Goal: Task Accomplishment & Management: Complete application form

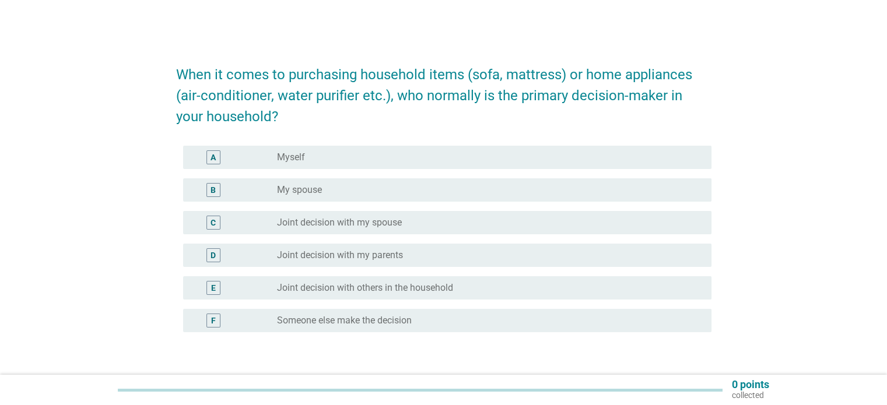
click at [365, 249] on div "radio_button_unchecked Joint decision with my parents" at bounding box center [489, 255] width 424 height 14
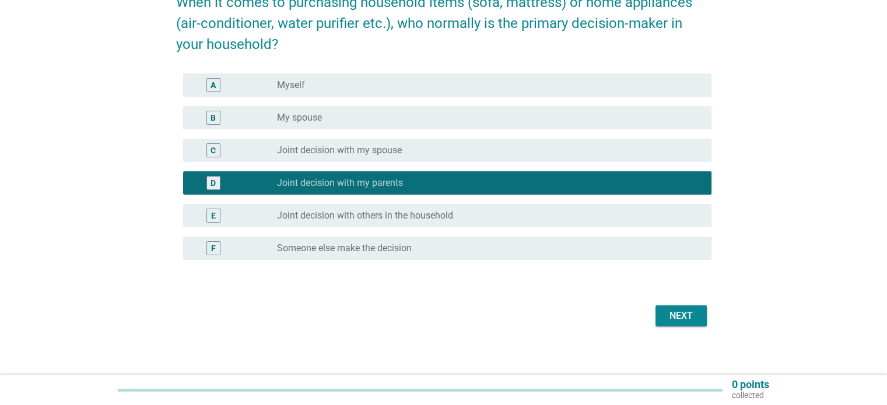
scroll to position [79, 0]
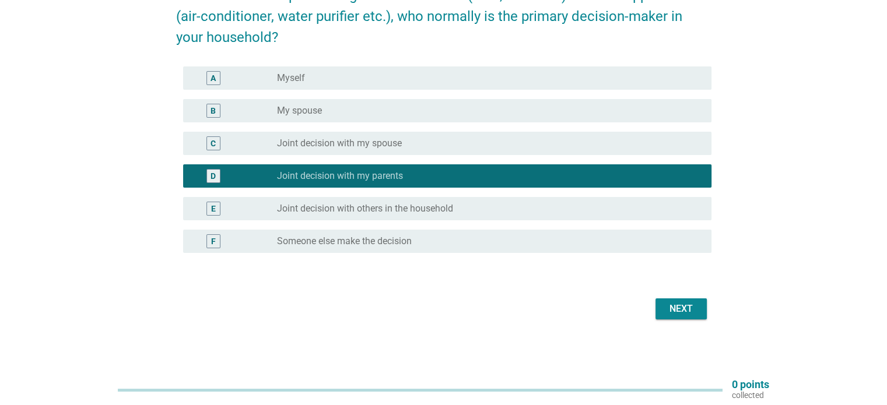
click at [697, 316] on button "Next" at bounding box center [680, 308] width 51 height 21
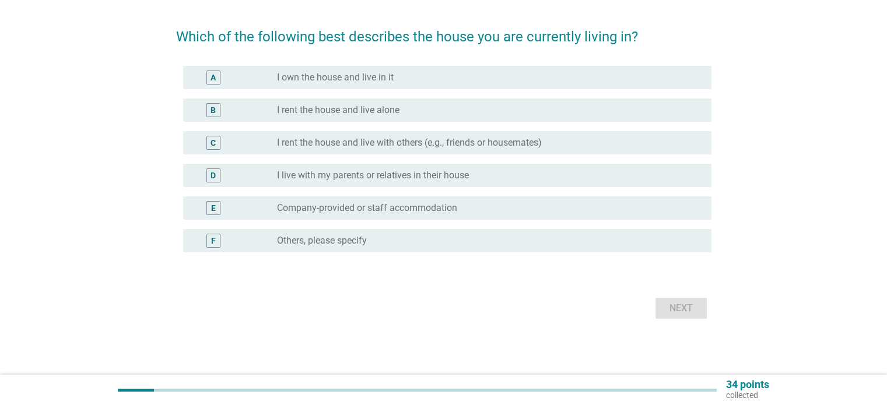
scroll to position [0, 0]
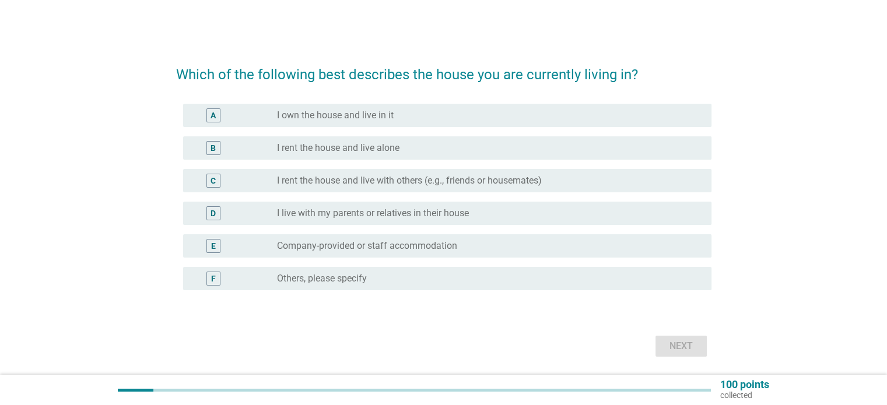
click at [427, 122] on div "radio_button_unchecked I own the house and live in it" at bounding box center [489, 115] width 424 height 14
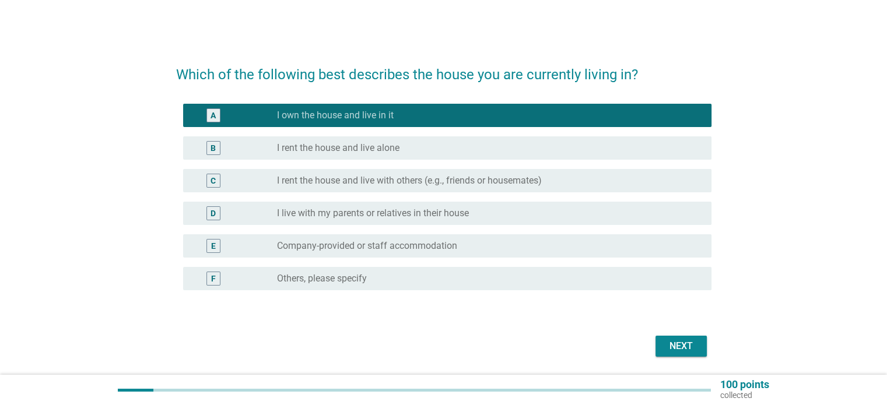
click at [695, 332] on div "Next" at bounding box center [443, 346] width 535 height 28
click at [692, 340] on div "Next" at bounding box center [681, 346] width 33 height 14
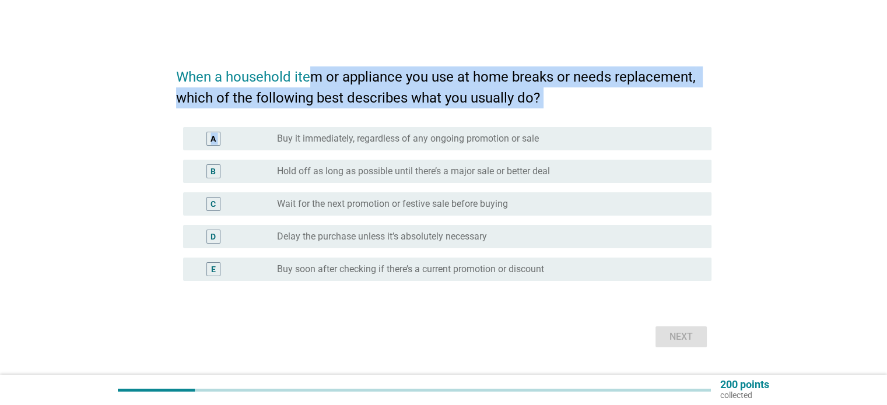
drag, startPoint x: 308, startPoint y: 80, endPoint x: 556, endPoint y: 109, distance: 249.4
click at [556, 109] on form "When a household item or appliance you use at home breaks or needs replacement,…" at bounding box center [443, 203] width 535 height 296
click at [630, 87] on h2 "When a household item or appliance you use at home breaks or needs replacement,…" at bounding box center [443, 82] width 535 height 54
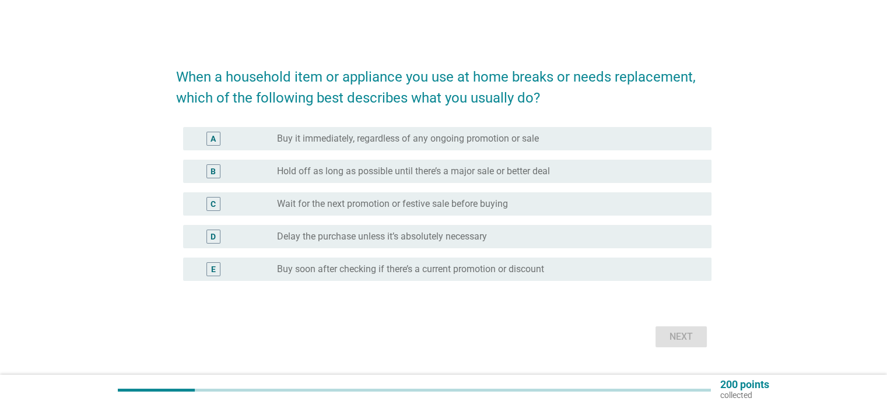
click at [416, 174] on label "Hold off as long as possible until there’s a major sale or better deal" at bounding box center [413, 172] width 273 height 12
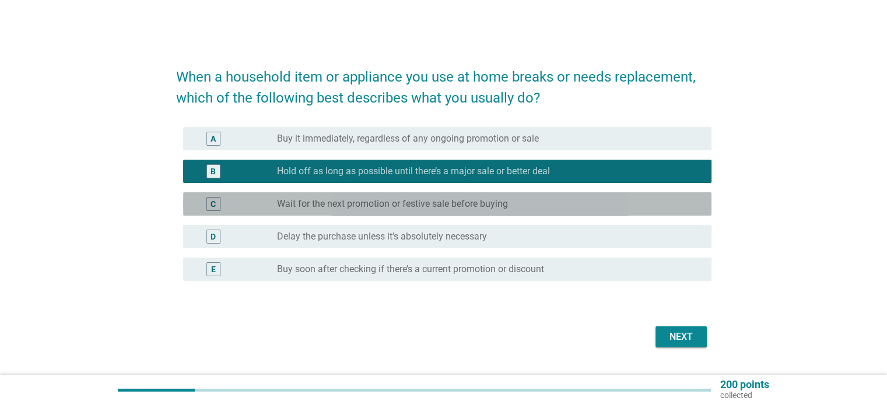
click at [408, 207] on label "Wait for the next promotion or festive sale before buying" at bounding box center [392, 204] width 231 height 12
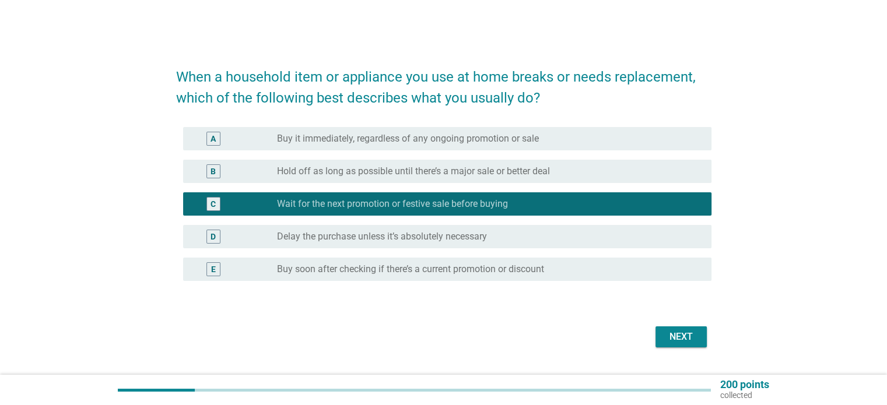
click at [687, 336] on div "Next" at bounding box center [681, 337] width 33 height 14
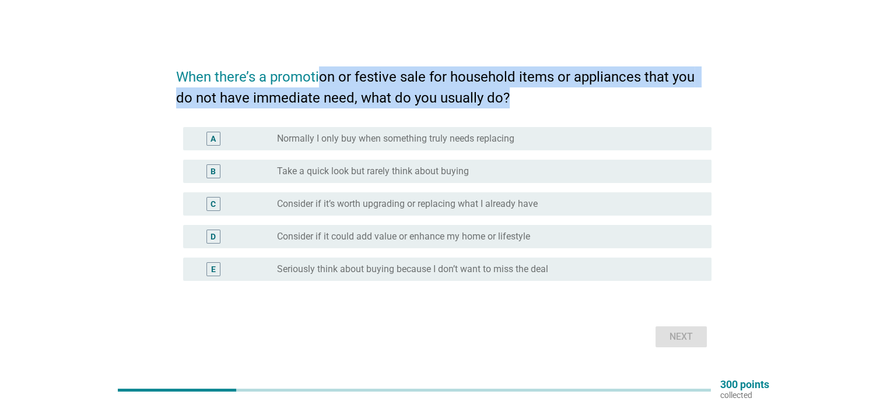
drag, startPoint x: 319, startPoint y: 69, endPoint x: 557, endPoint y: 93, distance: 239.5
click at [557, 93] on h2 "When there’s a promotion or festive sale for household items or appliances that…" at bounding box center [443, 82] width 535 height 54
click at [607, 100] on h2 "When there’s a promotion or festive sale for household items or appliances that…" at bounding box center [443, 82] width 535 height 54
drag, startPoint x: 258, startPoint y: 68, endPoint x: 524, endPoint y: 96, distance: 267.3
click at [524, 96] on h2 "When there’s a promotion or festive sale for household items or appliances that…" at bounding box center [443, 82] width 535 height 54
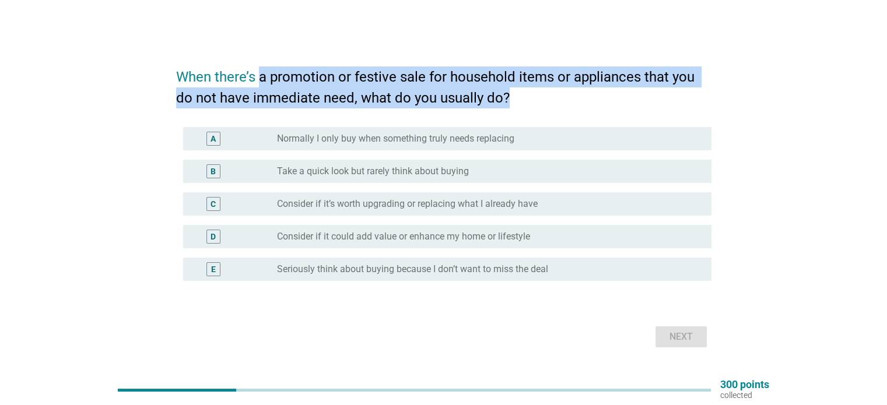
click at [558, 92] on h2 "When there’s a promotion or festive sale for household items or appliances that…" at bounding box center [443, 82] width 535 height 54
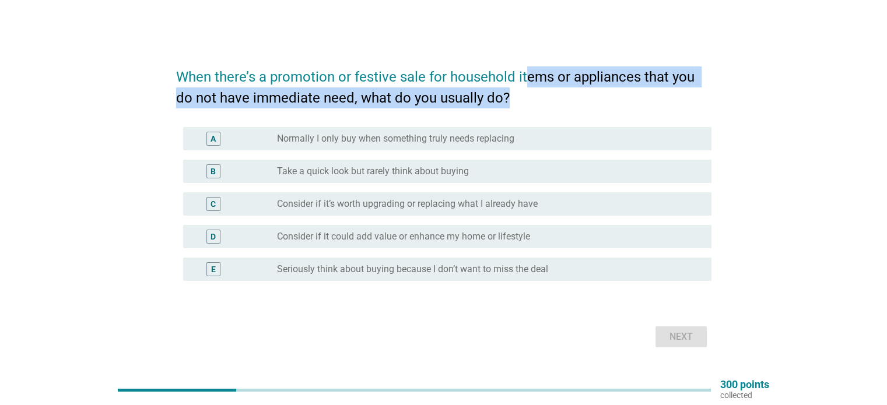
drag, startPoint x: 526, startPoint y: 75, endPoint x: 526, endPoint y: 100, distance: 24.5
click at [526, 100] on h2 "When there’s a promotion or festive sale for household items or appliances that…" at bounding box center [443, 82] width 535 height 54
click at [585, 96] on h2 "When there’s a promotion or festive sale for household items or appliances that…" at bounding box center [443, 82] width 535 height 54
drag, startPoint x: 174, startPoint y: 99, endPoint x: 529, endPoint y: 101, distance: 355.0
click at [529, 101] on div "When there’s a promotion or festive sale for household items or appliances that…" at bounding box center [444, 202] width 554 height 315
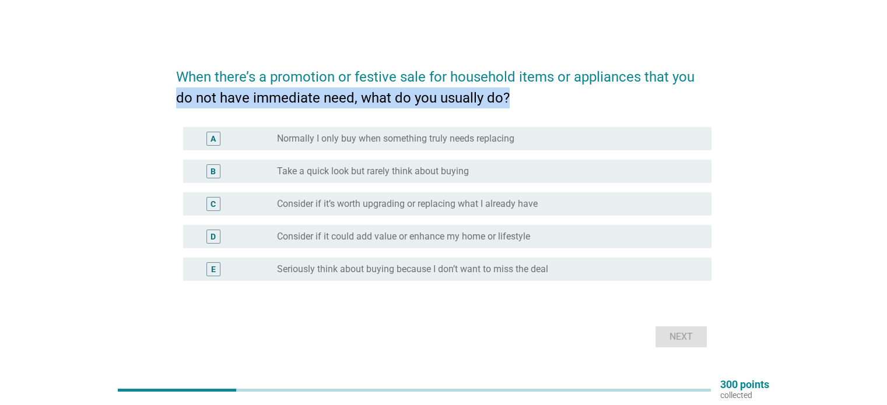
click at [601, 92] on h2 "When there’s a promotion or festive sale for household items or appliances that…" at bounding box center [443, 82] width 535 height 54
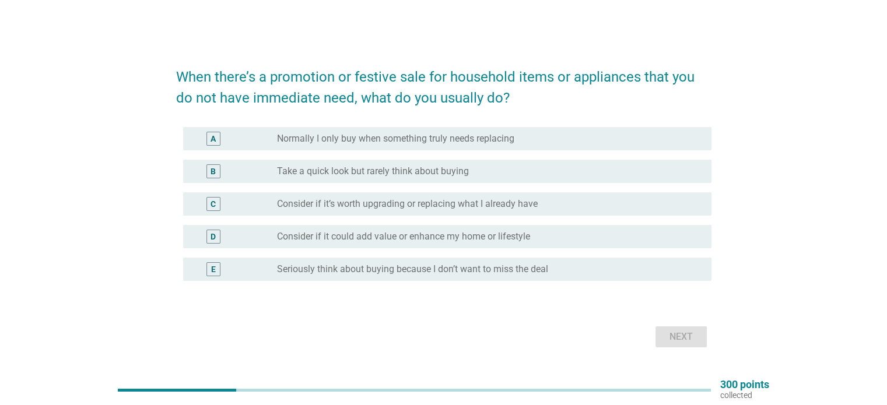
click at [553, 237] on div "radio_button_unchecked Consider if it could add value or enhance my home or lif…" at bounding box center [484, 237] width 415 height 12
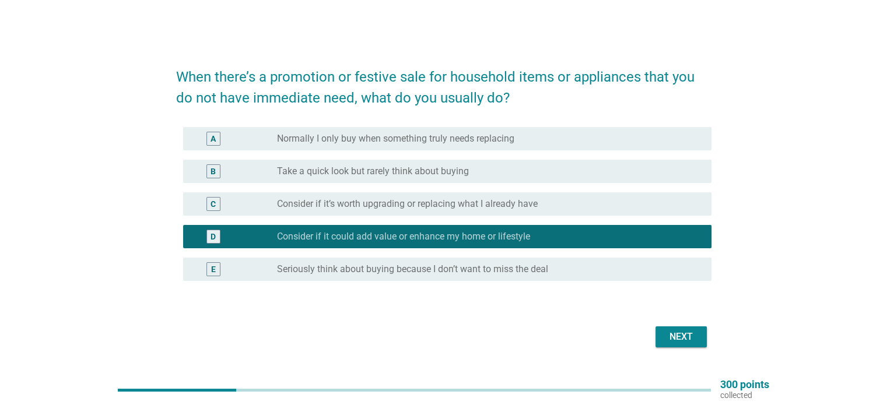
click at [691, 340] on div "Next" at bounding box center [681, 337] width 33 height 14
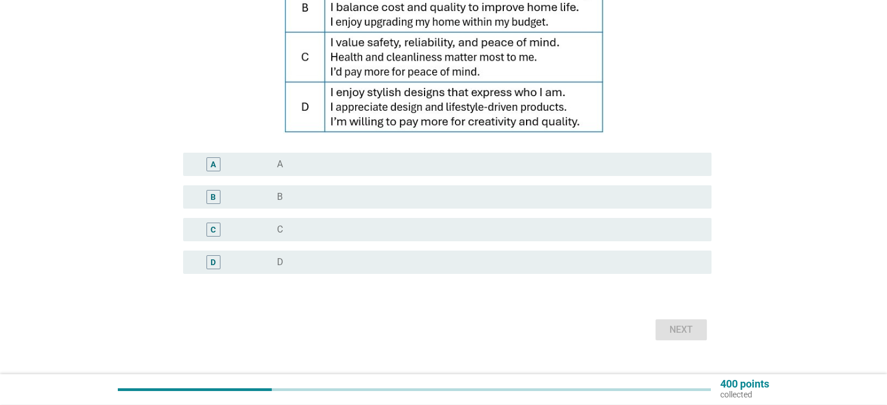
scroll to position [205, 0]
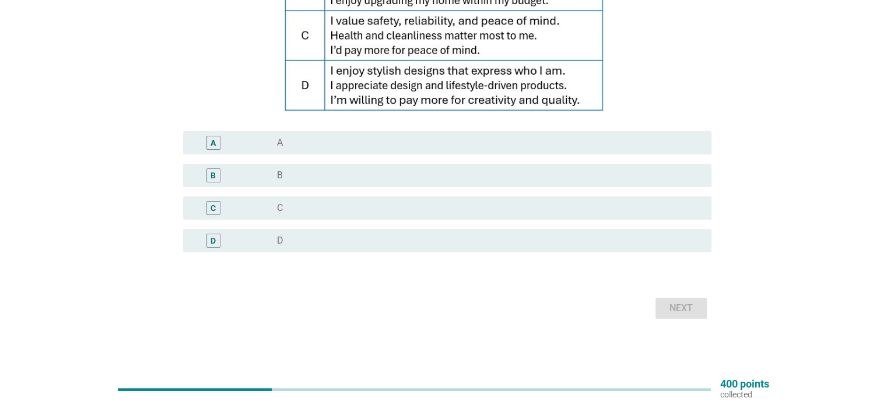
click at [333, 202] on div "radio_button_unchecked C" at bounding box center [484, 208] width 415 height 12
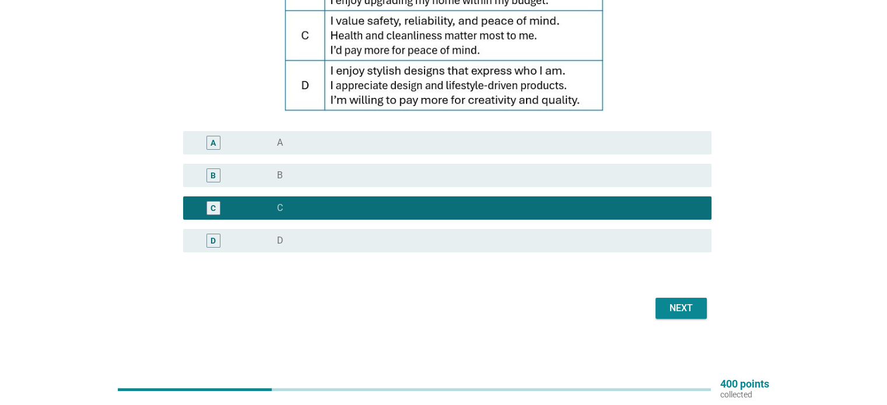
click at [706, 305] on div "Next" at bounding box center [443, 308] width 535 height 28
click at [703, 305] on button "Next" at bounding box center [680, 308] width 51 height 21
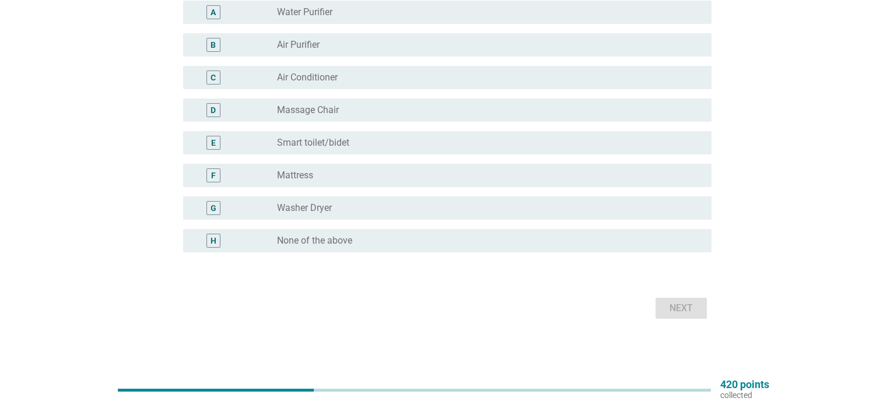
scroll to position [0, 0]
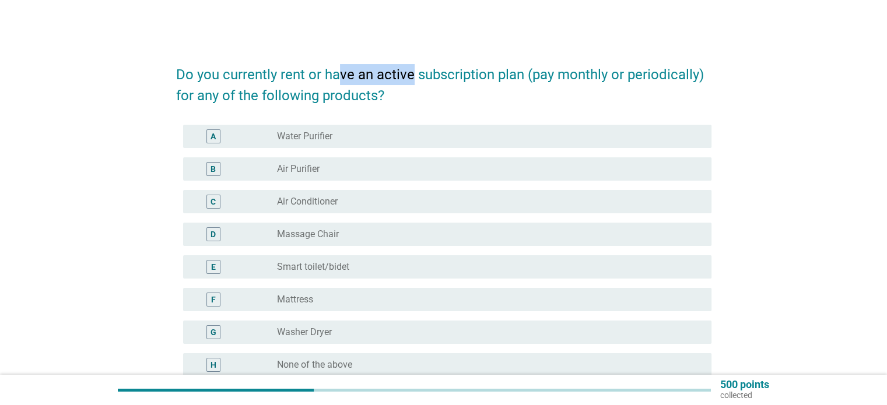
drag, startPoint x: 337, startPoint y: 75, endPoint x: 411, endPoint y: 81, distance: 74.3
click at [411, 81] on h2 "Do you currently rent or have an active subscription plan (pay monthly or perio…" at bounding box center [443, 79] width 535 height 54
click at [219, 66] on h2 "Do you currently rent or have an active subscription plan (pay monthly or perio…" at bounding box center [443, 79] width 535 height 54
drag, startPoint x: 245, startPoint y: 80, endPoint x: 396, endPoint y: 91, distance: 152.0
click at [396, 91] on h2 "Do you currently rent or have an active subscription plan (pay monthly or perio…" at bounding box center [443, 79] width 535 height 54
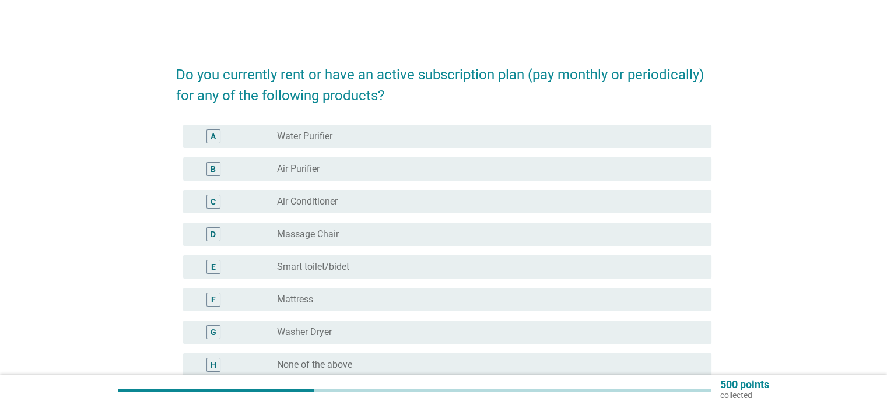
click at [462, 83] on h2 "Do you currently rent or have an active subscription plan (pay monthly or perio…" at bounding box center [443, 79] width 535 height 54
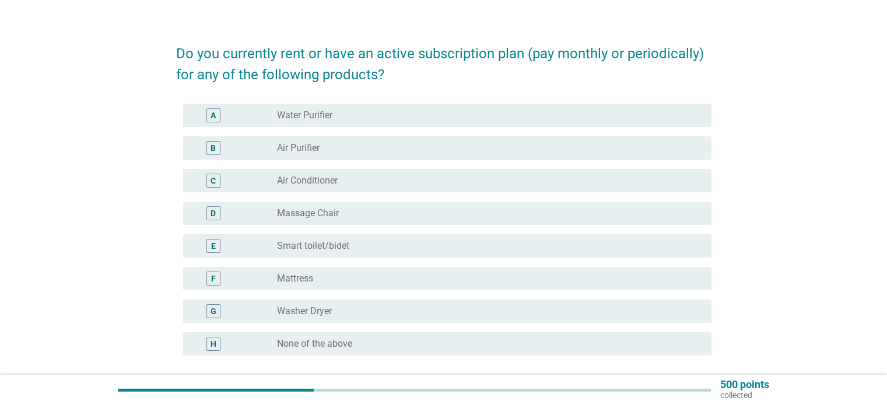
scroll to position [58, 0]
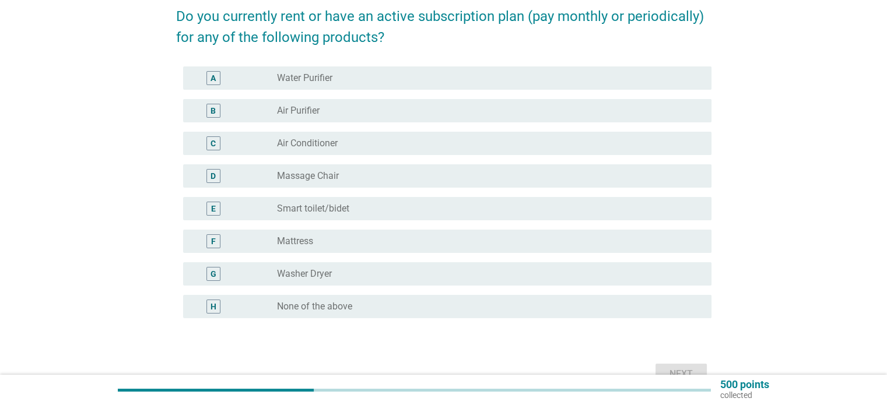
click at [304, 83] on label "Water Purifier" at bounding box center [304, 78] width 55 height 12
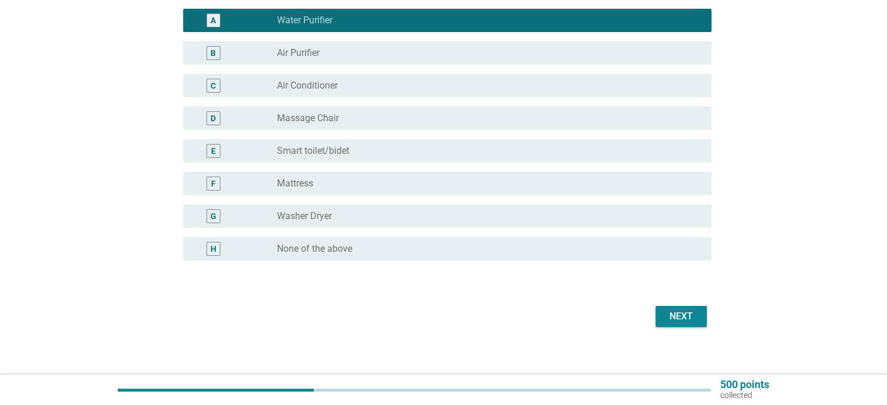
scroll to position [117, 0]
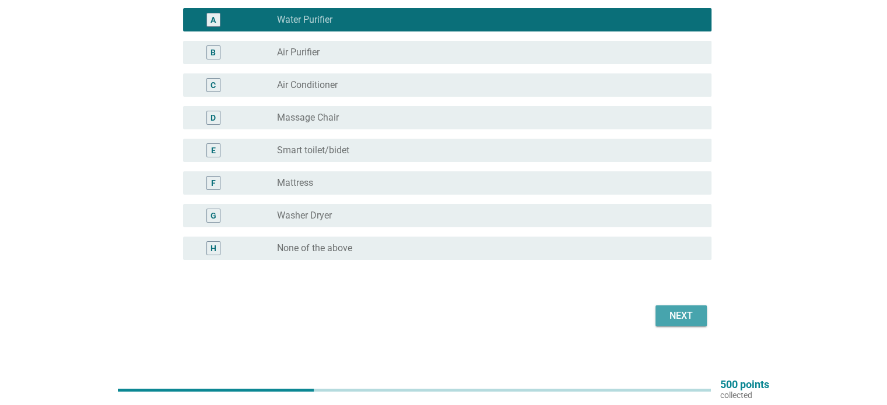
click at [687, 319] on div "Next" at bounding box center [681, 316] width 33 height 14
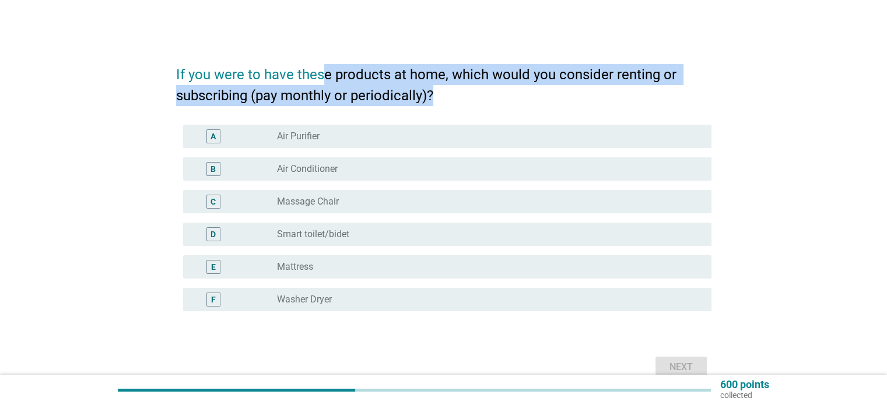
drag, startPoint x: 325, startPoint y: 72, endPoint x: 444, endPoint y: 89, distance: 120.2
click at [444, 89] on h2 "If you were to have these products at home, which would you consider renting or…" at bounding box center [443, 79] width 535 height 54
click at [488, 89] on h2 "If you were to have these products at home, which would you consider renting or…" at bounding box center [443, 79] width 535 height 54
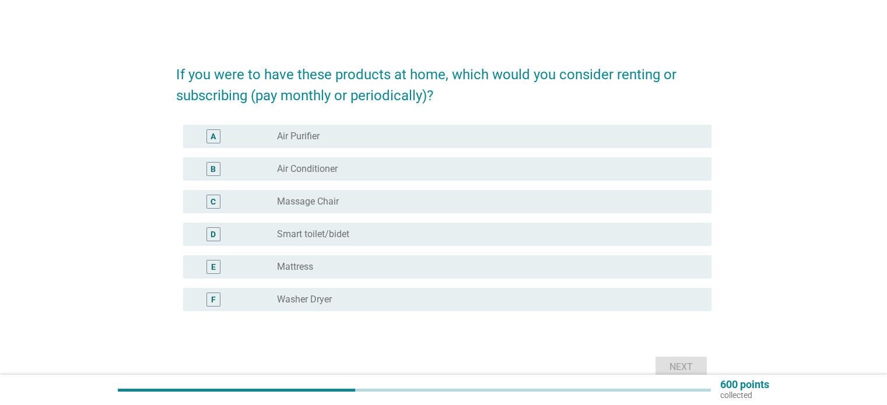
click at [313, 132] on label "Air Purifier" at bounding box center [298, 137] width 43 height 12
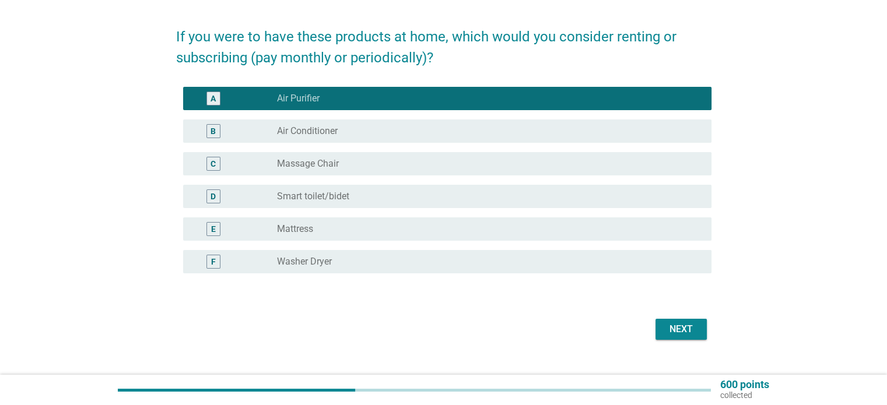
scroll to position [58, 0]
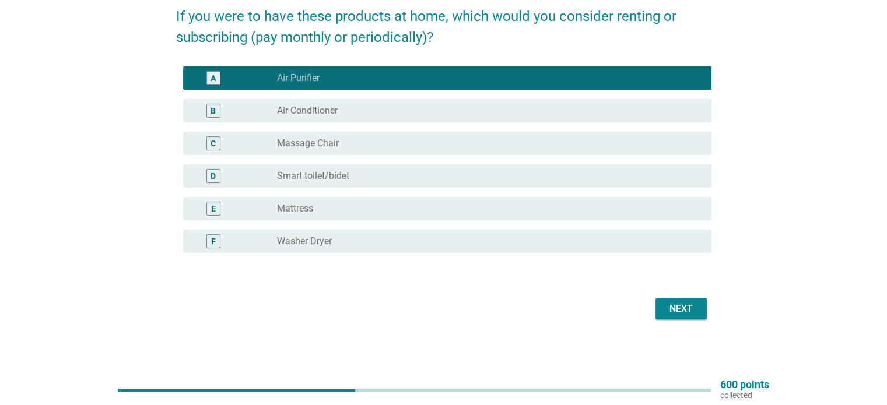
click at [665, 312] on div "Next" at bounding box center [681, 309] width 33 height 14
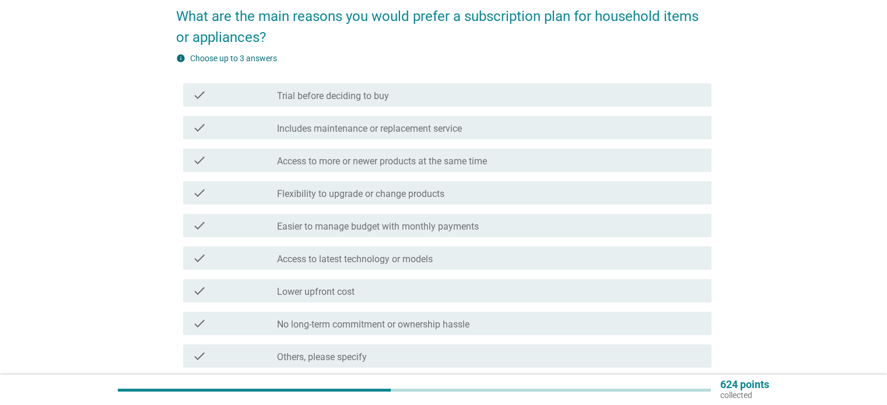
scroll to position [0, 0]
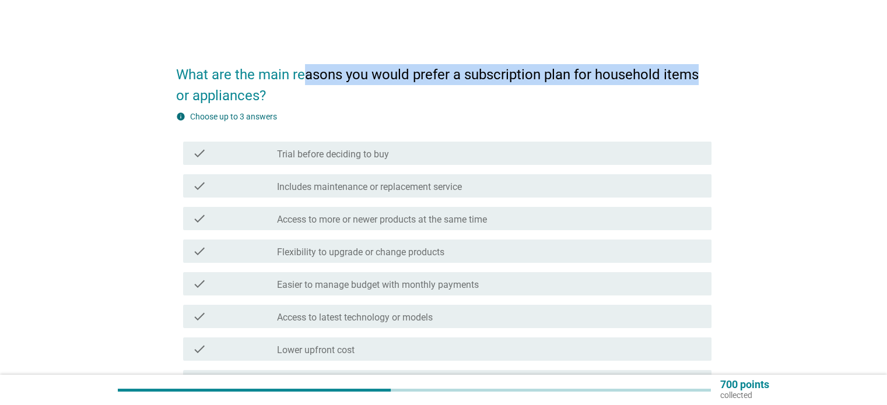
drag, startPoint x: 305, startPoint y: 73, endPoint x: 753, endPoint y: 83, distance: 447.2
click at [727, 72] on div "What are the main reasons you would prefer a subscription plan for household it…" at bounding box center [443, 275] width 831 height 465
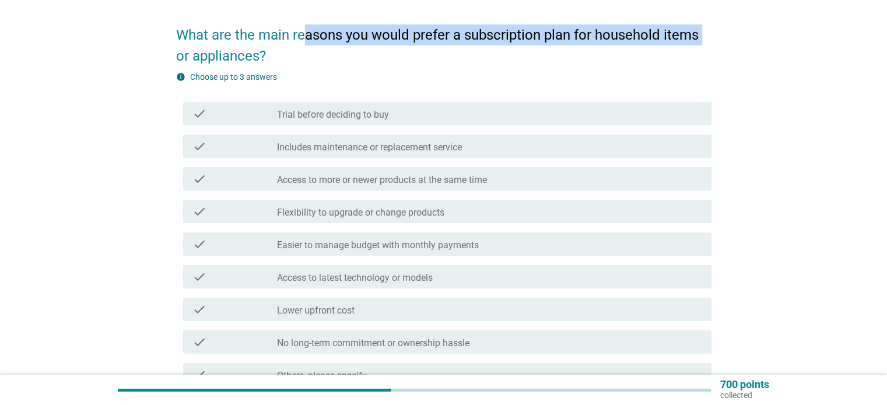
scroll to position [58, 0]
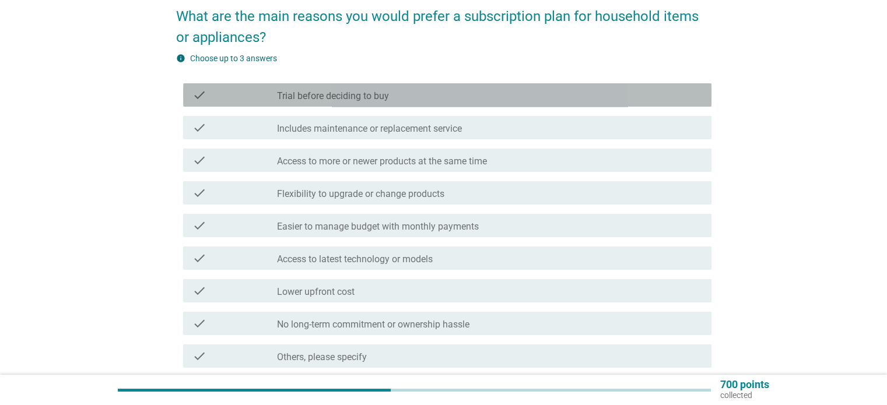
click at [341, 106] on div "check check_box_outline_blank Trial before deciding to buy" at bounding box center [447, 94] width 528 height 23
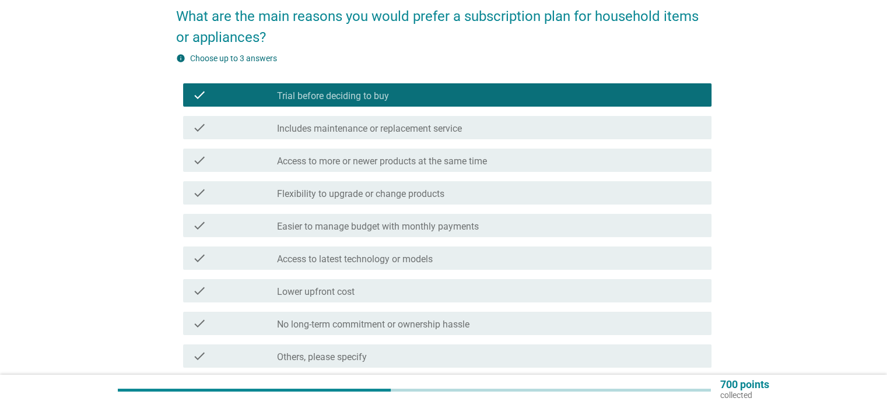
click at [436, 133] on label "Includes maintenance or replacement service" at bounding box center [369, 129] width 185 height 12
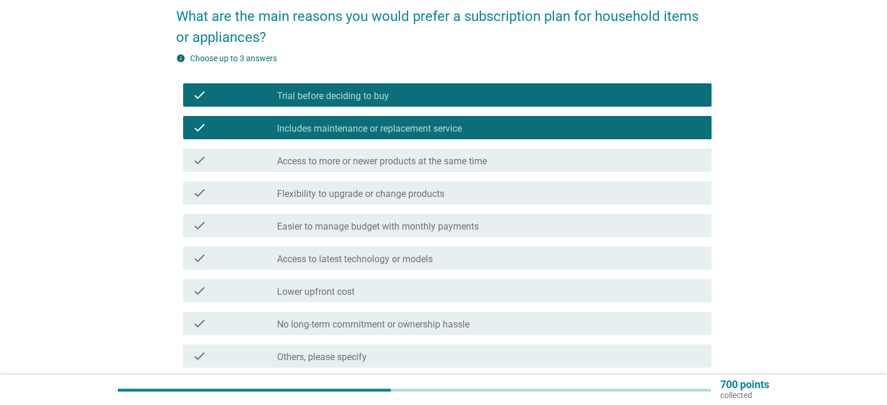
click at [467, 203] on div "check check_box_outline_blank Flexibility to upgrade or change products" at bounding box center [447, 192] width 528 height 23
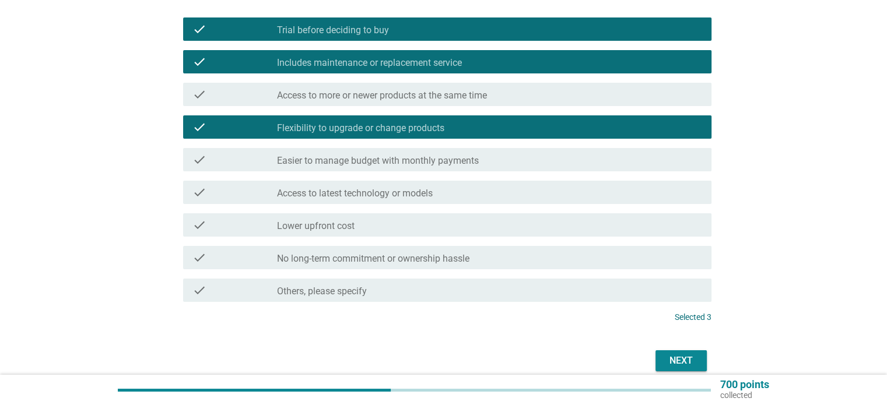
scroll to position [175, 0]
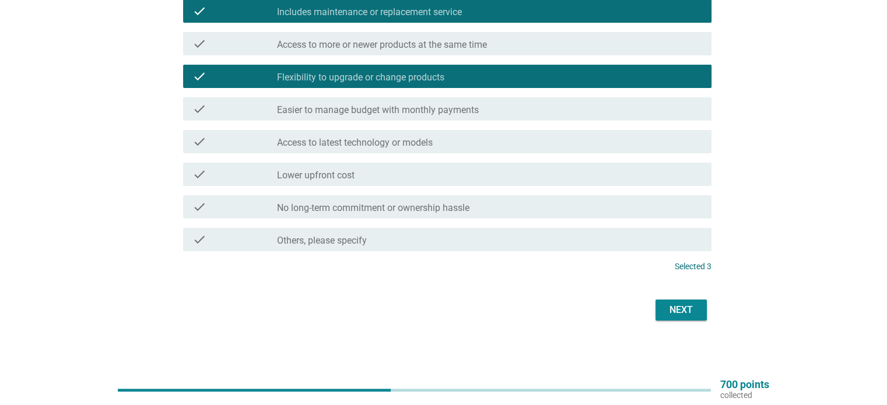
click at [699, 313] on button "Next" at bounding box center [680, 310] width 51 height 21
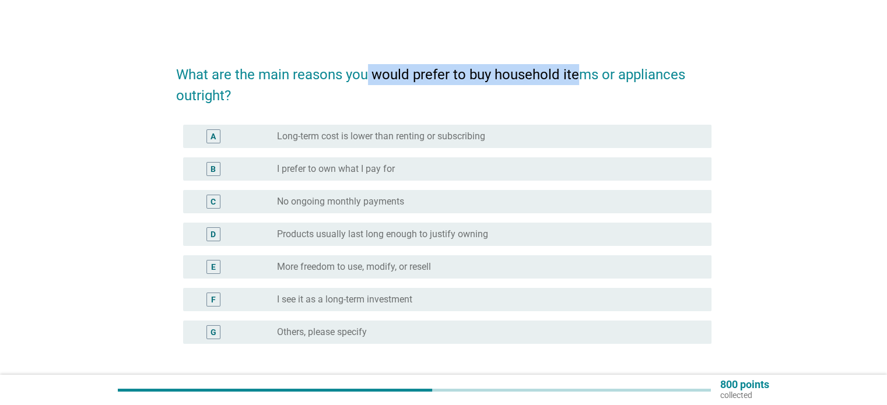
drag, startPoint x: 365, startPoint y: 75, endPoint x: 616, endPoint y: 75, distance: 251.2
click at [589, 78] on h2 "What are the main reasons you would prefer to buy household items or appliances…" at bounding box center [443, 79] width 535 height 54
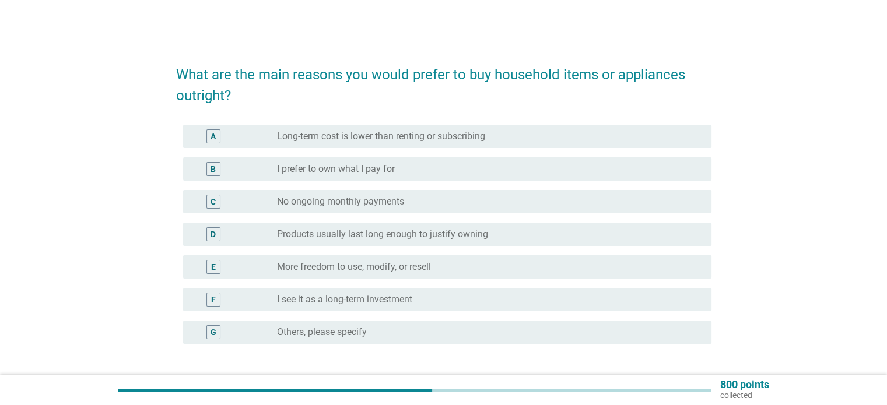
click at [673, 72] on h2 "What are the main reasons you would prefer to buy household items or appliances…" at bounding box center [443, 79] width 535 height 54
click at [466, 138] on label "Long-term cost is lower than renting or subscribing" at bounding box center [381, 137] width 208 height 12
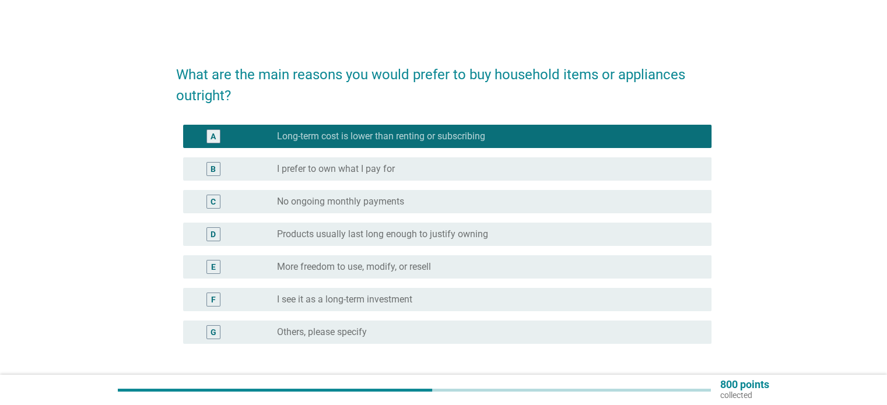
click at [486, 169] on div "radio_button_unchecked I prefer to own what I pay for" at bounding box center [484, 169] width 415 height 12
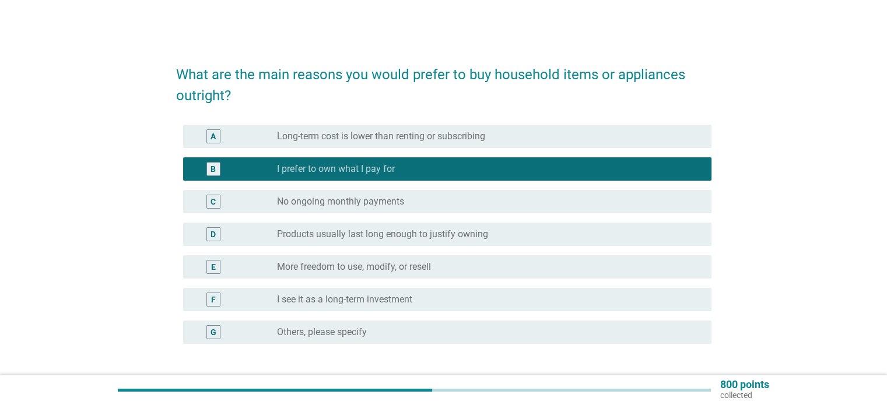
click at [491, 142] on div "radio_button_unchecked Long-term cost is lower than renting or subscribing" at bounding box center [484, 137] width 415 height 12
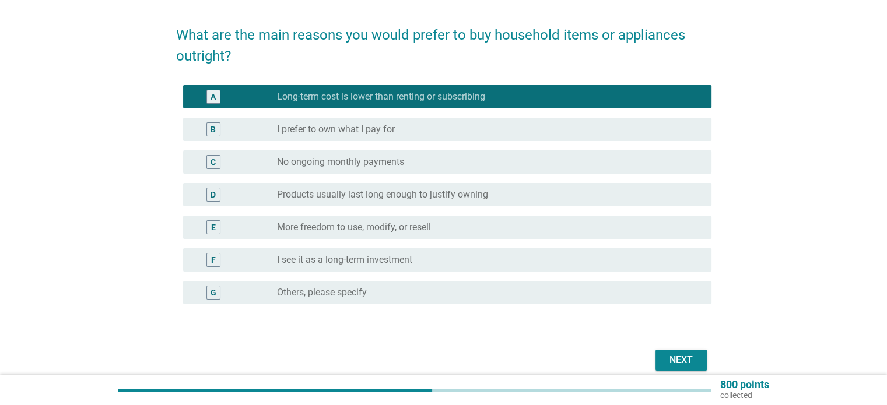
scroll to position [58, 0]
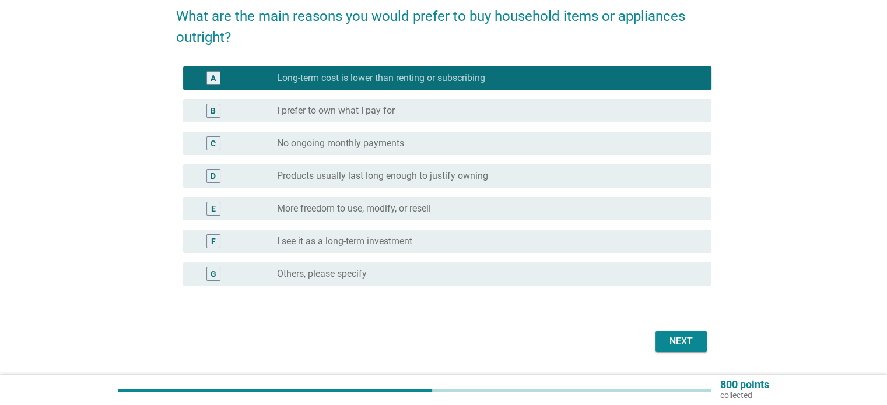
click at [681, 342] on div "Next" at bounding box center [681, 342] width 33 height 14
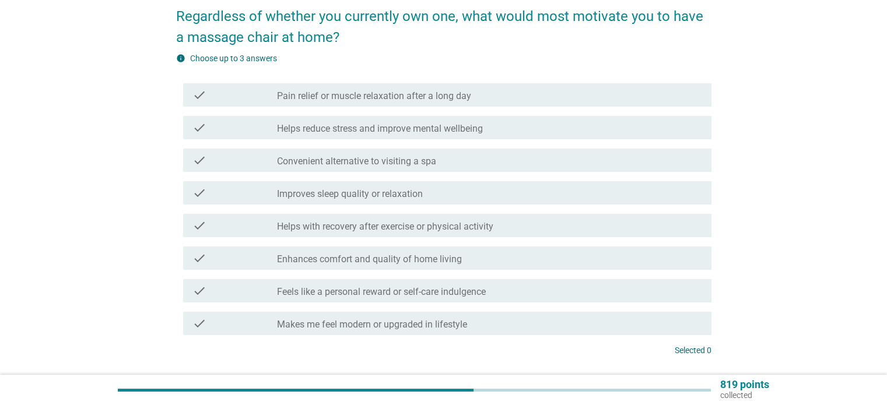
scroll to position [0, 0]
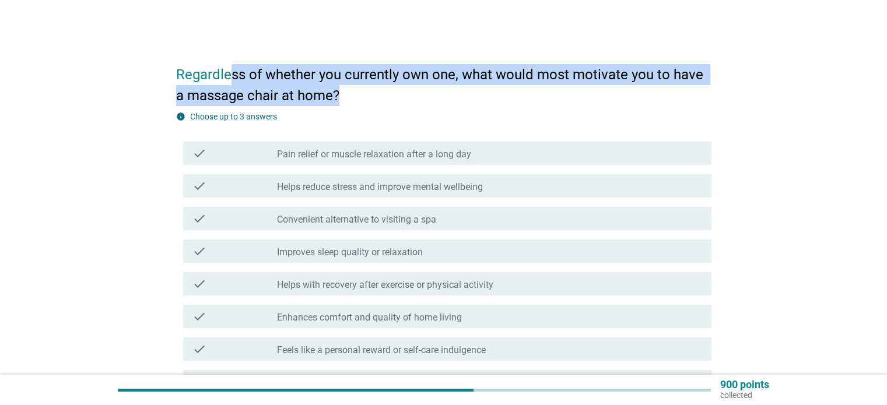
drag, startPoint x: 231, startPoint y: 79, endPoint x: 365, endPoint y: 97, distance: 135.4
click at [365, 97] on h2 "Regardless of whether you currently own one, what would most motivate you to ha…" at bounding box center [443, 79] width 535 height 54
click at [451, 90] on h2 "Regardless of whether you currently own one, what would most motivate you to ha…" at bounding box center [443, 79] width 535 height 54
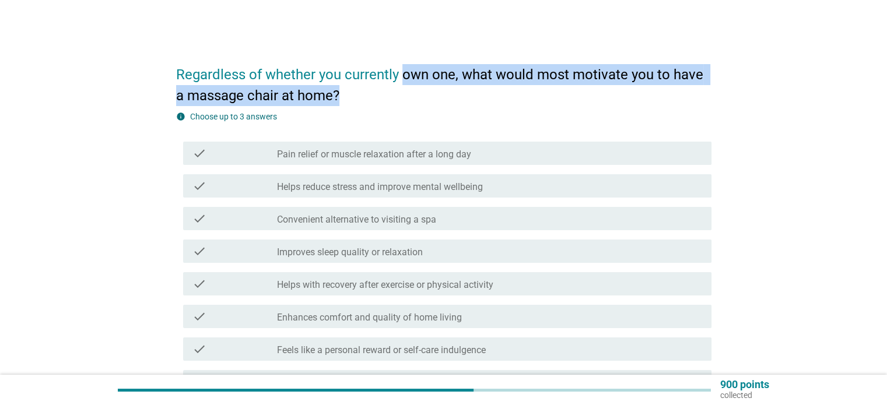
drag, startPoint x: 402, startPoint y: 72, endPoint x: 510, endPoint y: 86, distance: 108.7
click at [495, 87] on h2 "Regardless of whether you currently own one, what would most motivate you to ha…" at bounding box center [443, 79] width 535 height 54
click at [527, 90] on h2 "Regardless of whether you currently own one, what would most motivate you to ha…" at bounding box center [443, 79] width 535 height 54
click at [546, 74] on h2 "Regardless of whether you currently own one, what would most motivate you to ha…" at bounding box center [443, 79] width 535 height 54
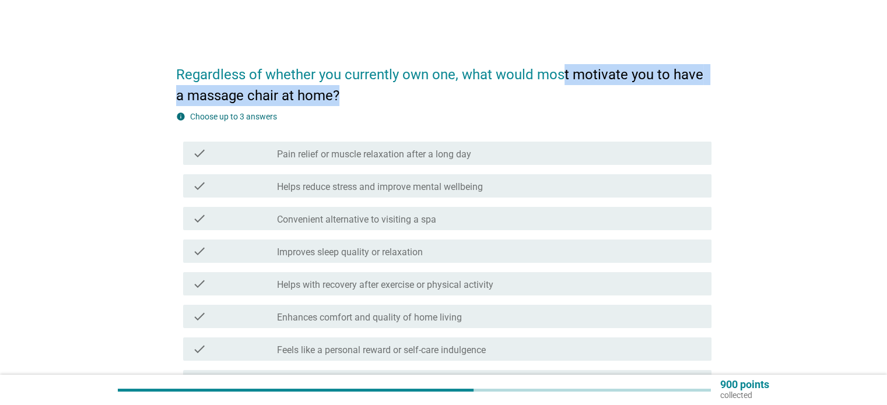
drag, startPoint x: 568, startPoint y: 79, endPoint x: 613, endPoint y: 87, distance: 45.6
click at [572, 86] on h2 "Regardless of whether you currently own one, what would most motivate you to ha…" at bounding box center [443, 79] width 535 height 54
click at [613, 87] on h2 "Regardless of whether you currently own one, what would most motivate you to ha…" at bounding box center [443, 79] width 535 height 54
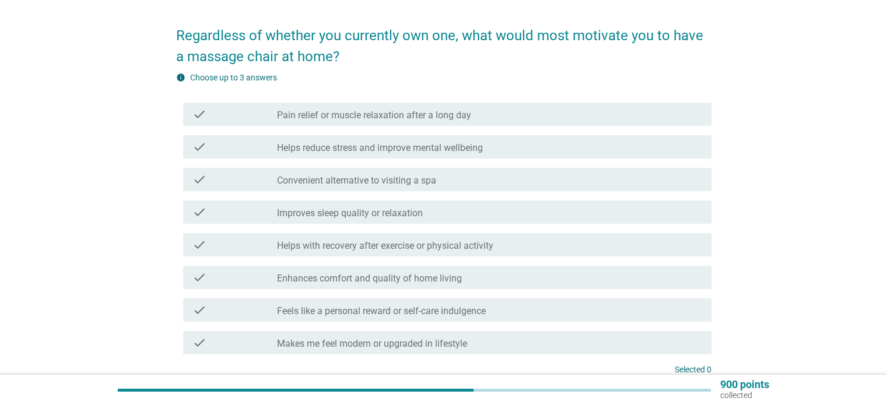
scroll to position [58, 0]
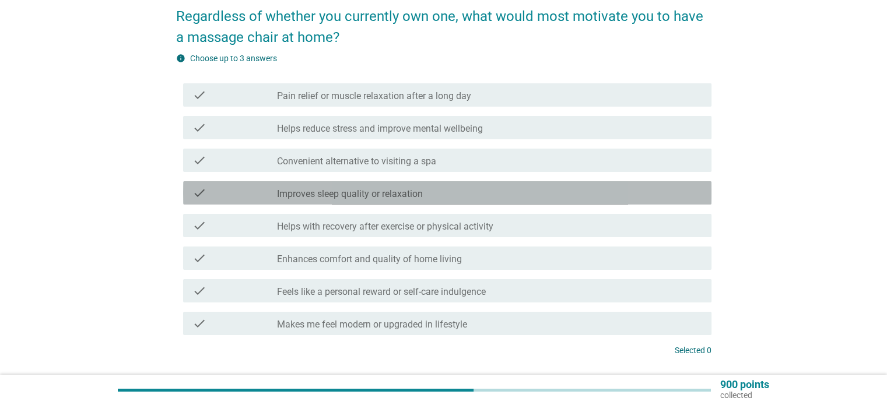
click at [496, 195] on div "check_box_outline_blank Improves sleep quality or relaxation" at bounding box center [489, 193] width 424 height 14
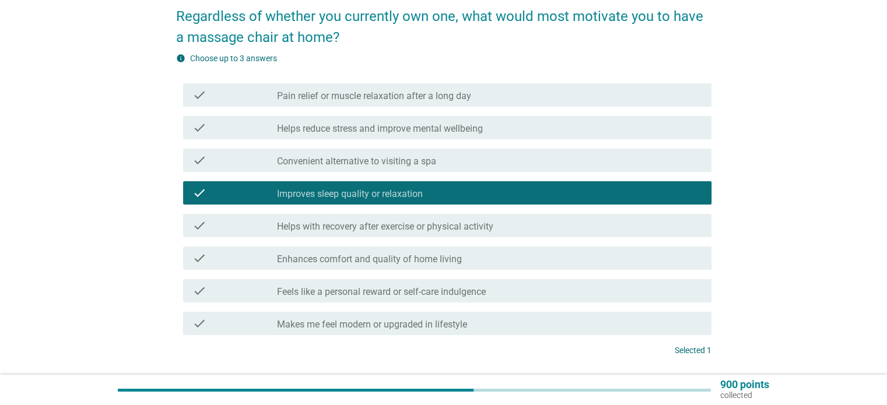
click at [505, 100] on div "check_box_outline_blank Pain relief or muscle relaxation after a long day" at bounding box center [489, 95] width 424 height 14
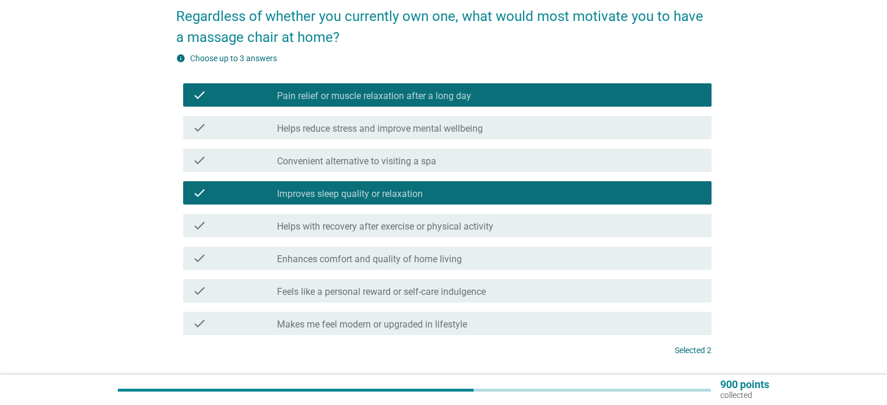
click at [497, 261] on div "check_box_outline_blank Enhances comfort and quality of home living" at bounding box center [489, 258] width 424 height 14
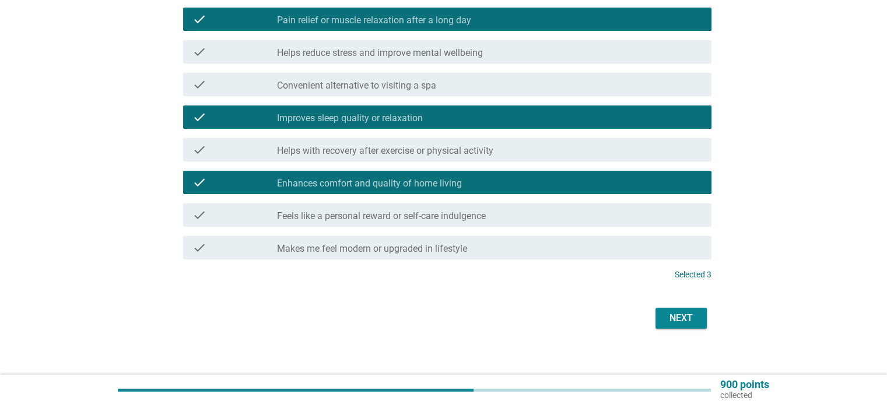
scroll to position [144, 0]
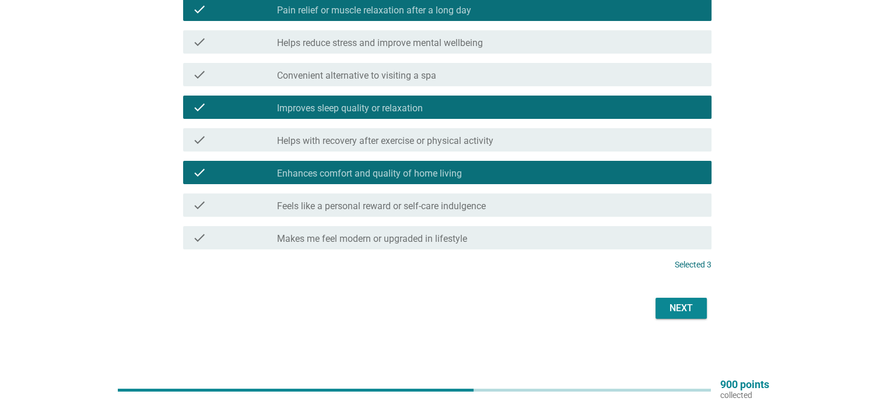
click at [687, 308] on div "Next" at bounding box center [681, 308] width 33 height 14
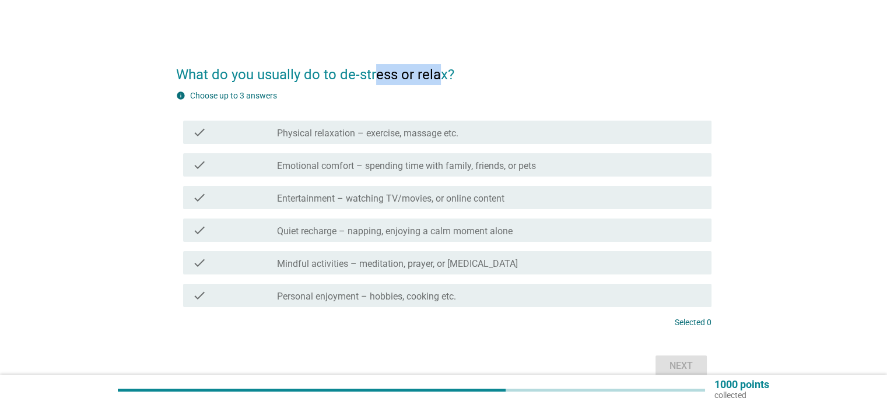
drag, startPoint x: 373, startPoint y: 76, endPoint x: 469, endPoint y: 78, distance: 95.6
click at [465, 78] on h2 "What do you usually do to de-stress or relax?" at bounding box center [443, 68] width 535 height 33
click at [478, 76] on h2 "What do you usually do to de-stress or relax?" at bounding box center [443, 68] width 535 height 33
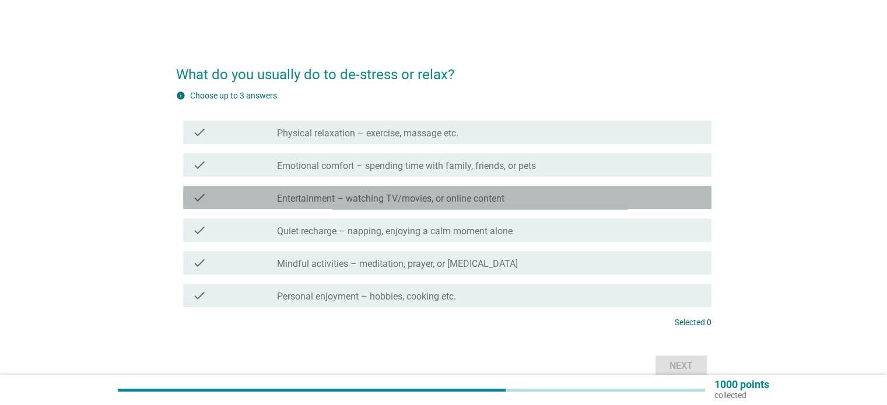
click at [469, 208] on div "check check_box_outline_blank Entertainment – watching TV/movies, or online con…" at bounding box center [447, 197] width 528 height 23
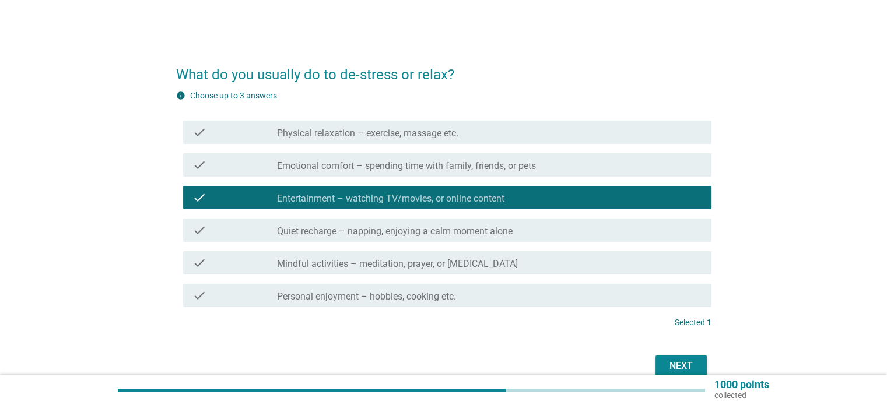
click at [475, 235] on label "Quiet recharge – napping, enjoying a calm moment alone" at bounding box center [394, 232] width 235 height 12
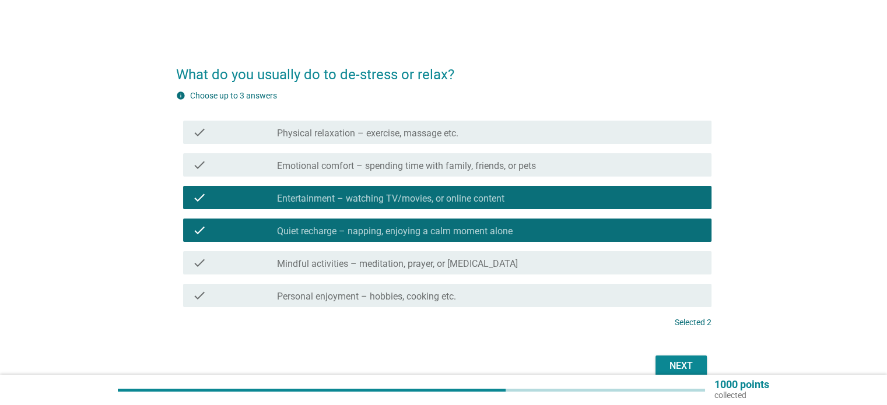
click at [511, 164] on label "Emotional comfort – spending time with family, friends, or pets" at bounding box center [406, 166] width 259 height 12
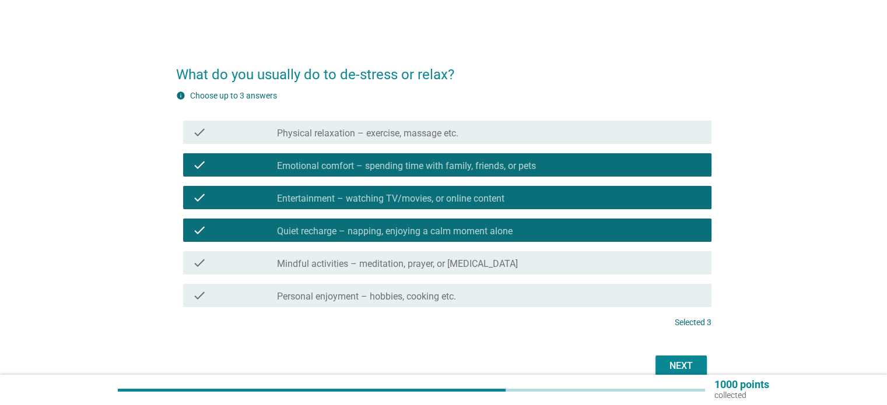
click at [676, 360] on div "Next" at bounding box center [681, 366] width 33 height 14
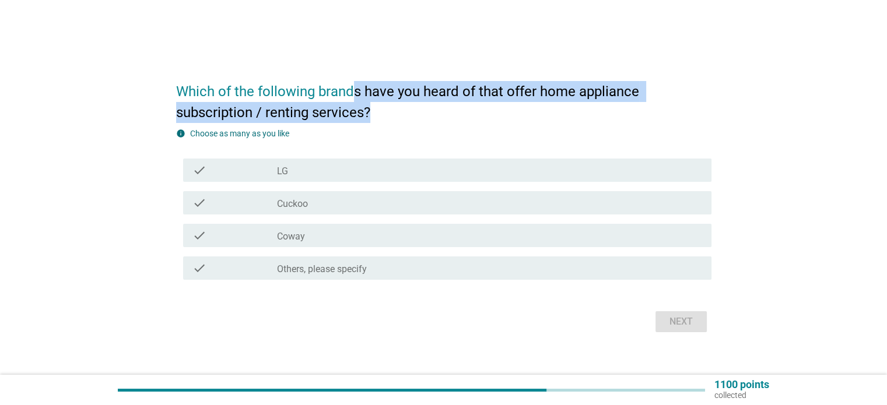
drag, startPoint x: 354, startPoint y: 96, endPoint x: 674, endPoint y: 110, distance: 319.7
click at [674, 110] on h2 "Which of the following brands have you heard of that offer home appliance subsc…" at bounding box center [443, 96] width 535 height 54
click at [725, 93] on div "Which of the following brands have you heard of that offer home appliance subsc…" at bounding box center [443, 202] width 831 height 285
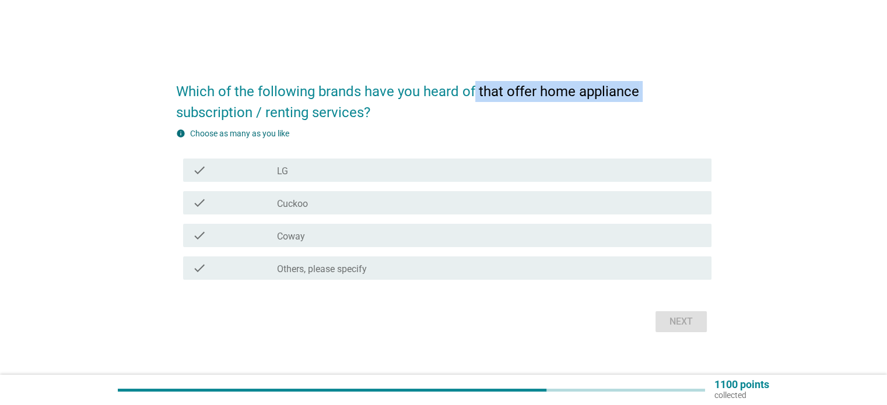
drag, startPoint x: 473, startPoint y: 97, endPoint x: 687, endPoint y: 93, distance: 213.4
click at [655, 93] on h2 "Which of the following brands have you heard of that offer home appliance subsc…" at bounding box center [443, 96] width 535 height 54
click at [688, 94] on h2 "Which of the following brands have you heard of that offer home appliance subsc…" at bounding box center [443, 96] width 535 height 54
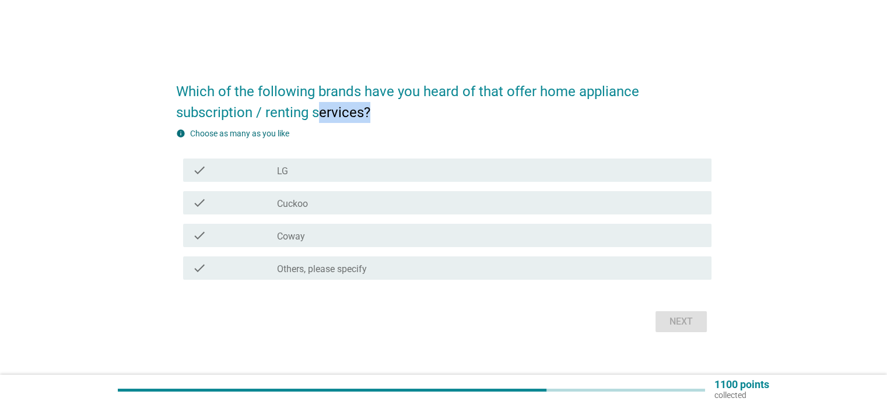
drag, startPoint x: 318, startPoint y: 115, endPoint x: 478, endPoint y: 106, distance: 160.0
click at [428, 111] on h2 "Which of the following brands have you heard of that offer home appliance subsc…" at bounding box center [443, 96] width 535 height 54
click at [478, 106] on h2 "Which of the following brands have you heard of that offer home appliance subsc…" at bounding box center [443, 96] width 535 height 54
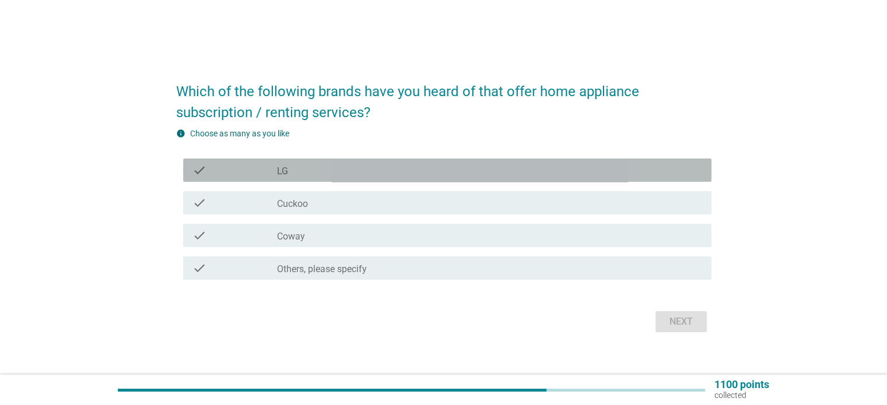
click at [370, 174] on div "check_box_outline_blank LG" at bounding box center [489, 170] width 424 height 14
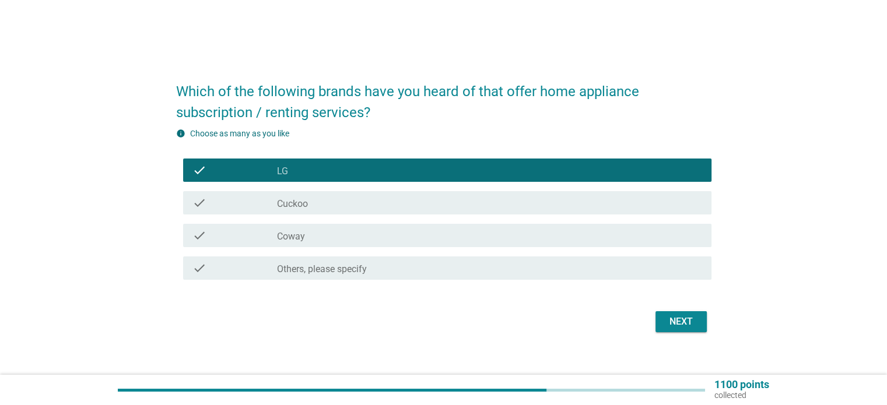
click at [416, 202] on div "check_box_outline_blank Cuckoo" at bounding box center [489, 203] width 424 height 14
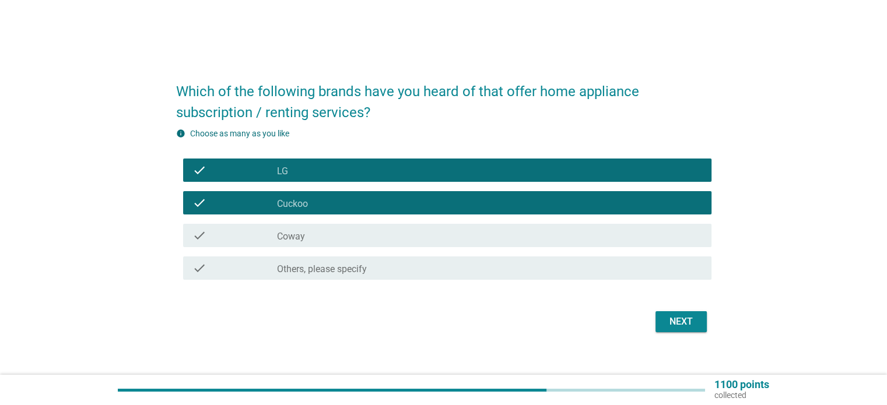
click at [398, 243] on div "check check_box_outline_blank Coway" at bounding box center [447, 235] width 528 height 23
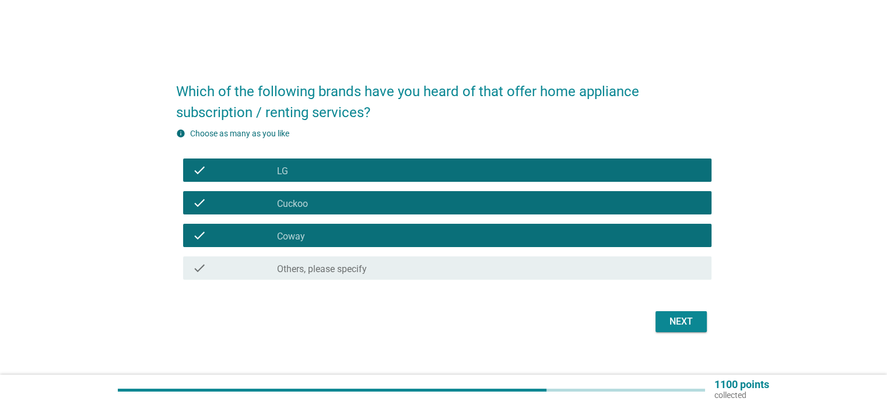
click at [674, 322] on div "Next" at bounding box center [681, 322] width 33 height 14
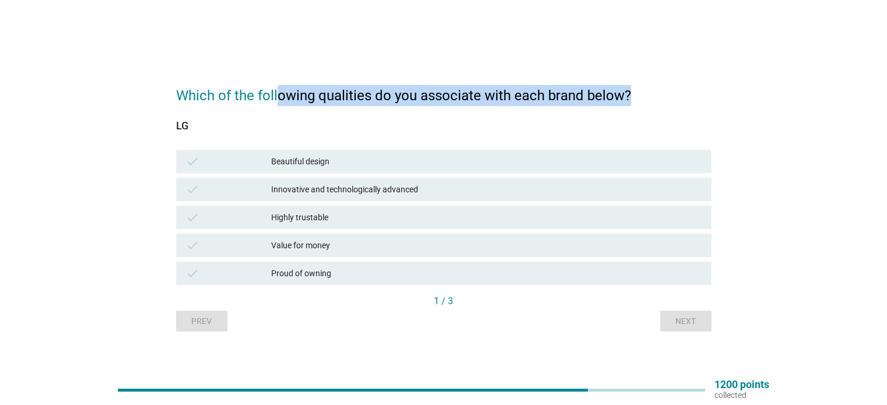
drag, startPoint x: 275, startPoint y: 95, endPoint x: 653, endPoint y: 101, distance: 377.8
click at [653, 101] on h2 "Which of the following qualities do you associate with each brand below?" at bounding box center [443, 89] width 535 height 33
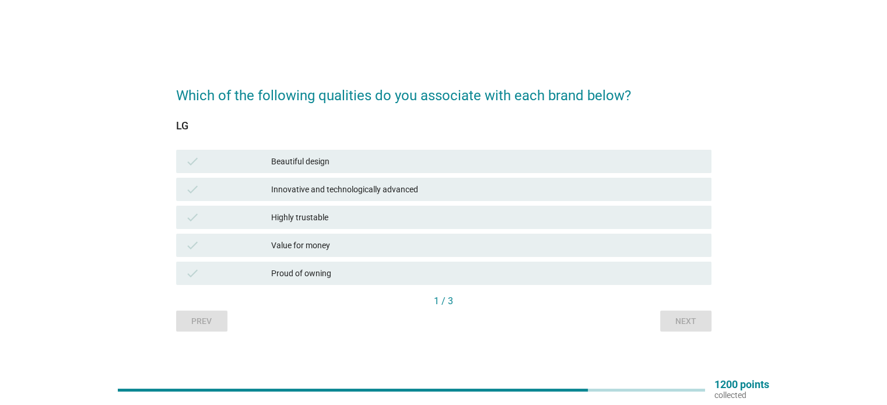
click at [672, 107] on div "LG check Beautiful design check Innovative and technologically advanced check H…" at bounding box center [443, 200] width 535 height 188
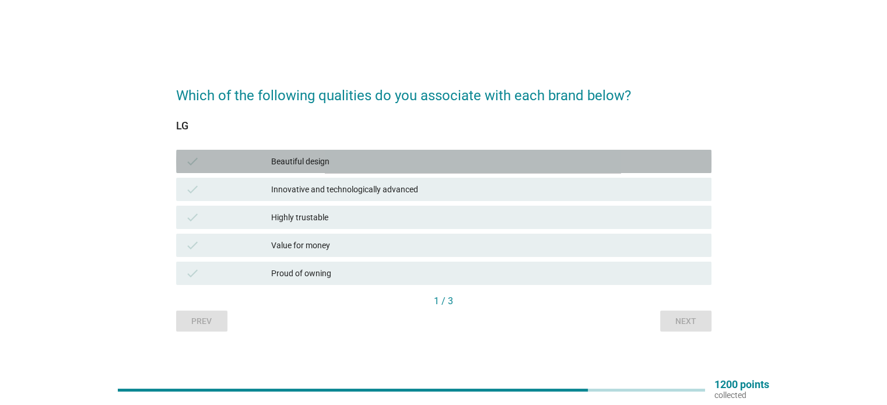
click at [360, 164] on div "Beautiful design" at bounding box center [486, 161] width 430 height 14
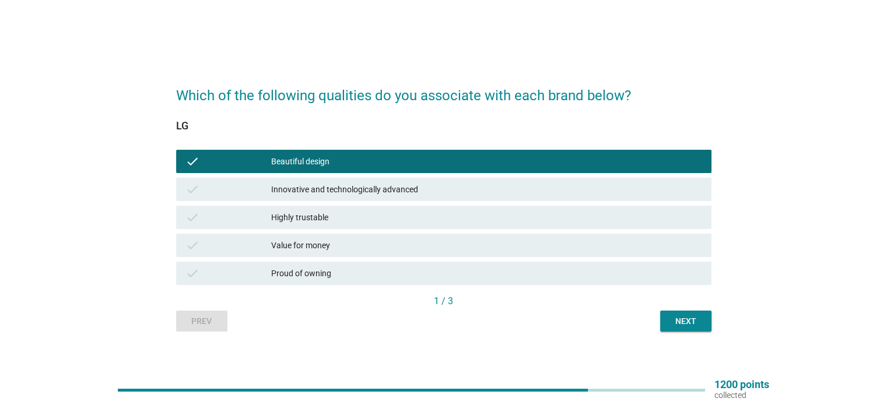
click at [353, 191] on div "Innovative and technologically advanced" at bounding box center [486, 189] width 430 height 14
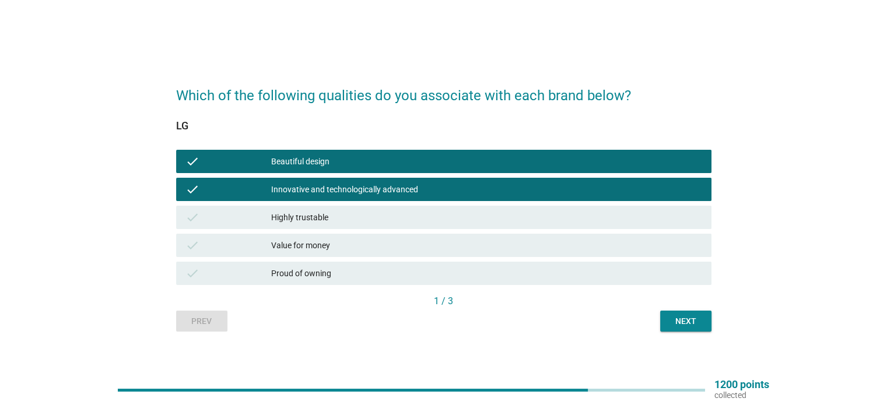
click at [367, 216] on div "Highly trustable" at bounding box center [486, 217] width 430 height 14
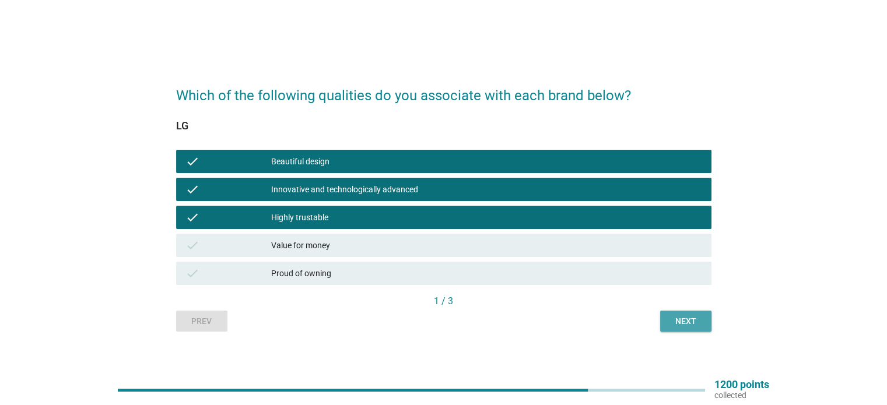
click at [687, 323] on div "Next" at bounding box center [685, 321] width 33 height 12
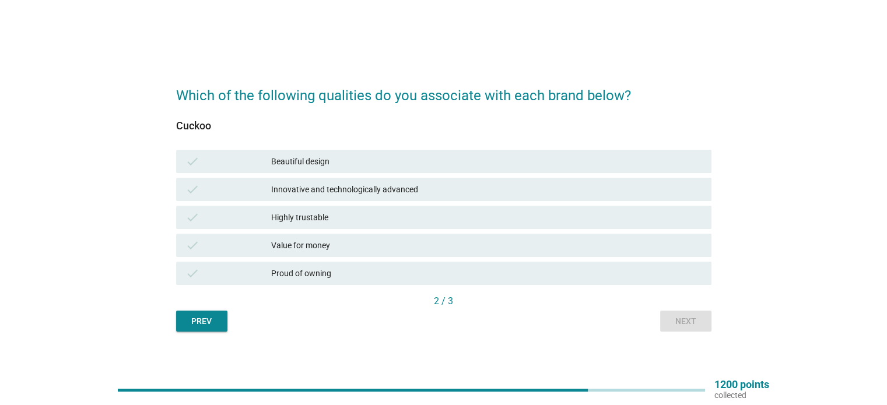
click at [399, 244] on div "Value for money" at bounding box center [486, 245] width 430 height 14
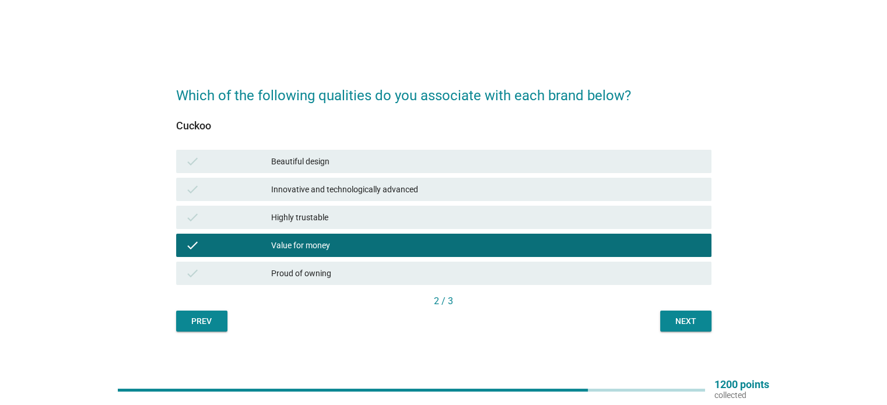
click at [680, 316] on div "Next" at bounding box center [685, 321] width 33 height 12
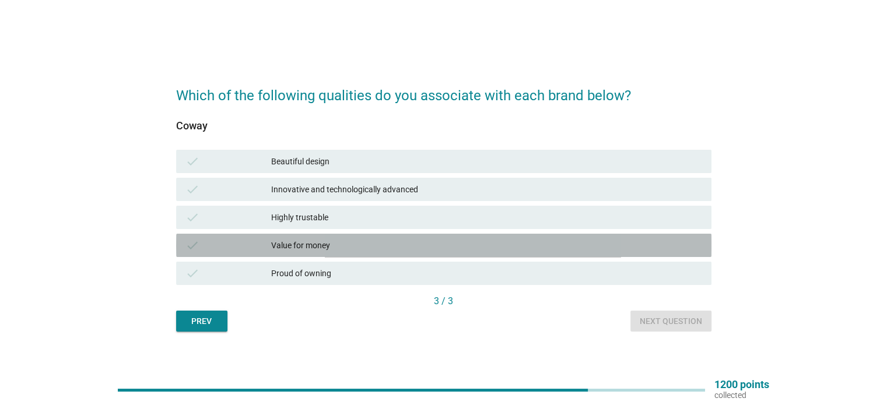
click at [385, 242] on div "Value for money" at bounding box center [486, 245] width 430 height 14
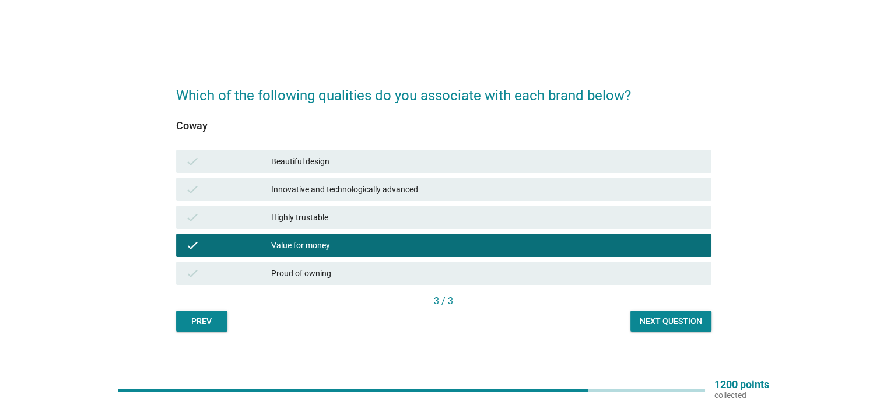
click at [685, 321] on div "Next question" at bounding box center [670, 321] width 62 height 12
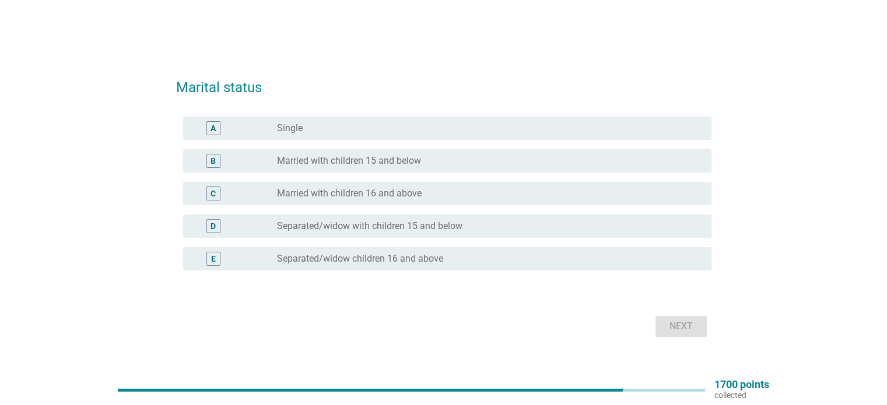
click at [340, 128] on div "radio_button_unchecked Single" at bounding box center [484, 128] width 415 height 12
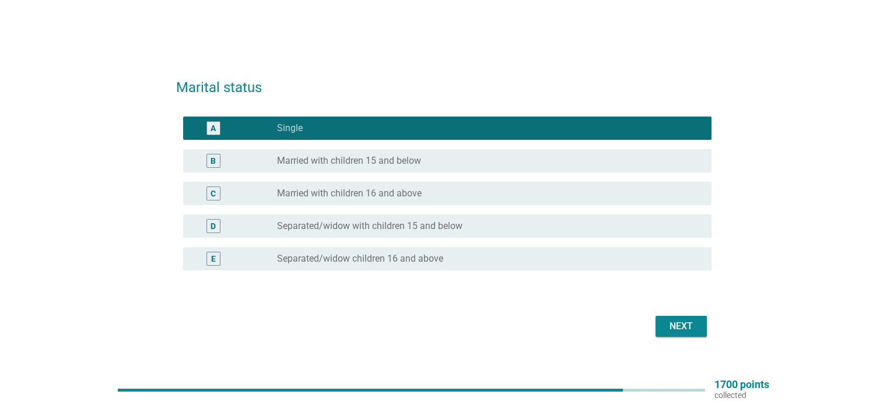
click at [699, 324] on button "Next" at bounding box center [680, 326] width 51 height 21
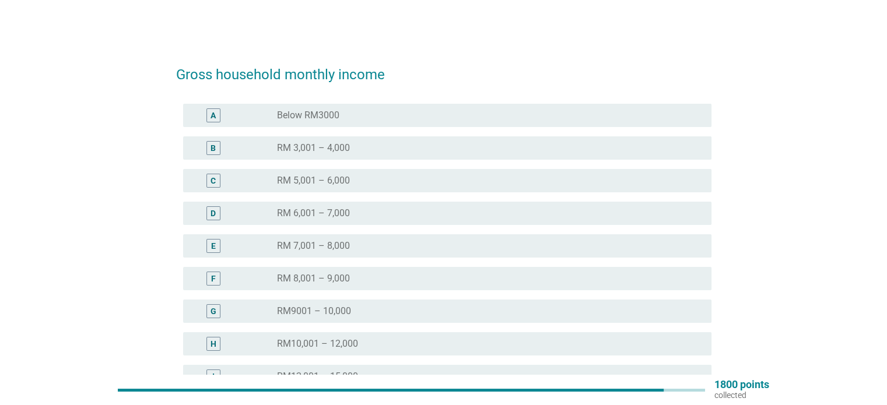
click at [371, 212] on div "radio_button_unchecked RM 6,001 – 7,000" at bounding box center [484, 214] width 415 height 12
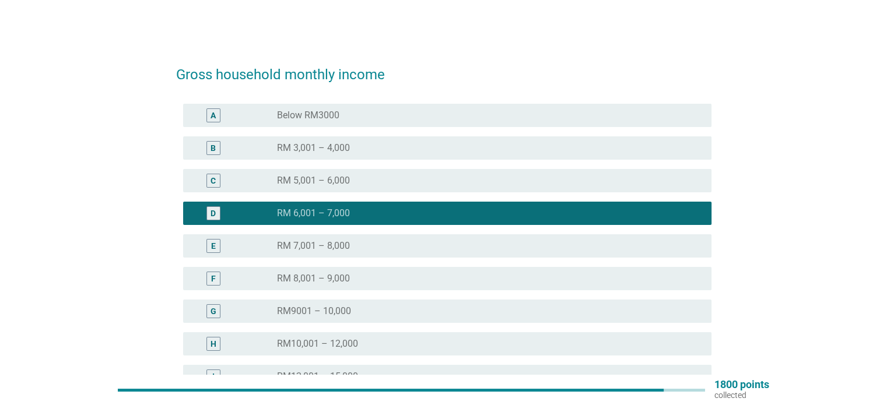
scroll to position [58, 0]
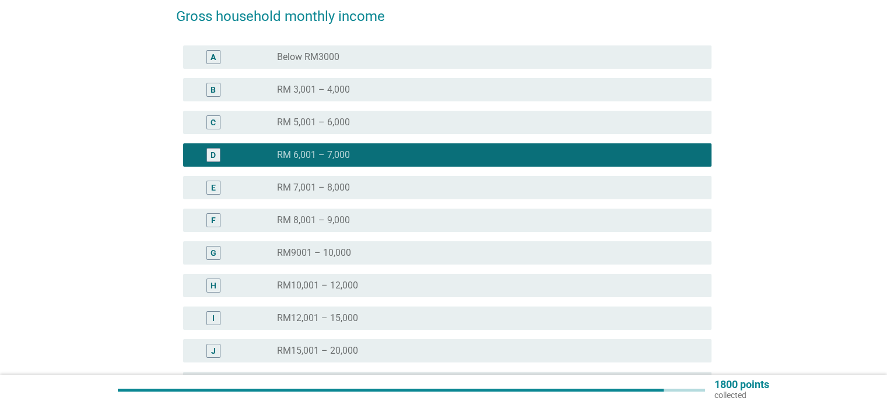
click at [378, 129] on div "C radio_button_unchecked RM 5,001 – 6,000" at bounding box center [447, 122] width 528 height 23
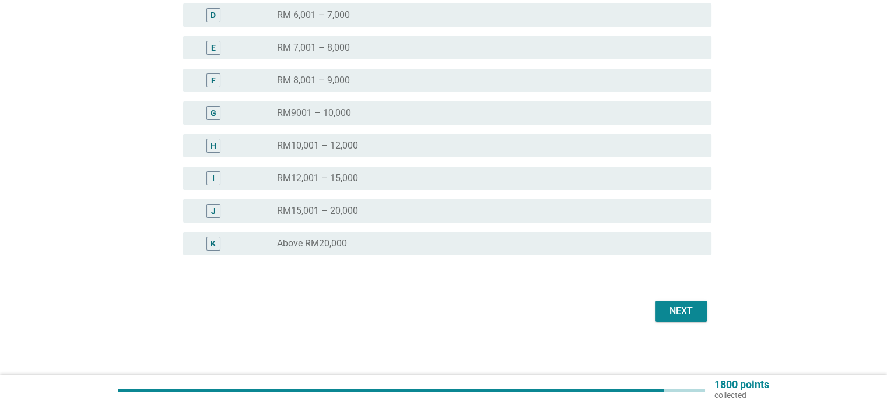
scroll to position [201, 0]
click at [704, 309] on button "Next" at bounding box center [680, 308] width 51 height 21
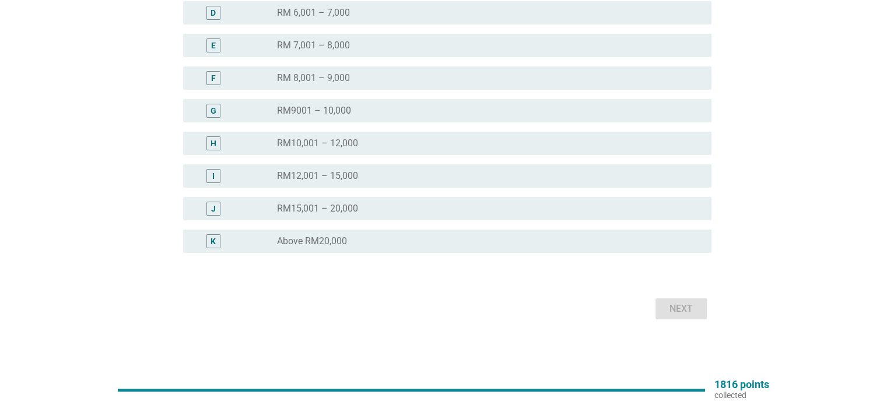
scroll to position [0, 0]
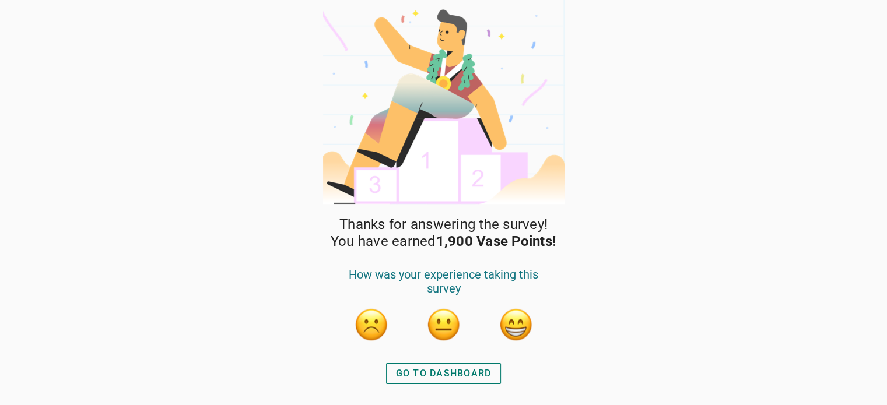
click at [462, 374] on div "GO TO DASHBOARD" at bounding box center [444, 374] width 96 height 14
